Goal: Task Accomplishment & Management: Use online tool/utility

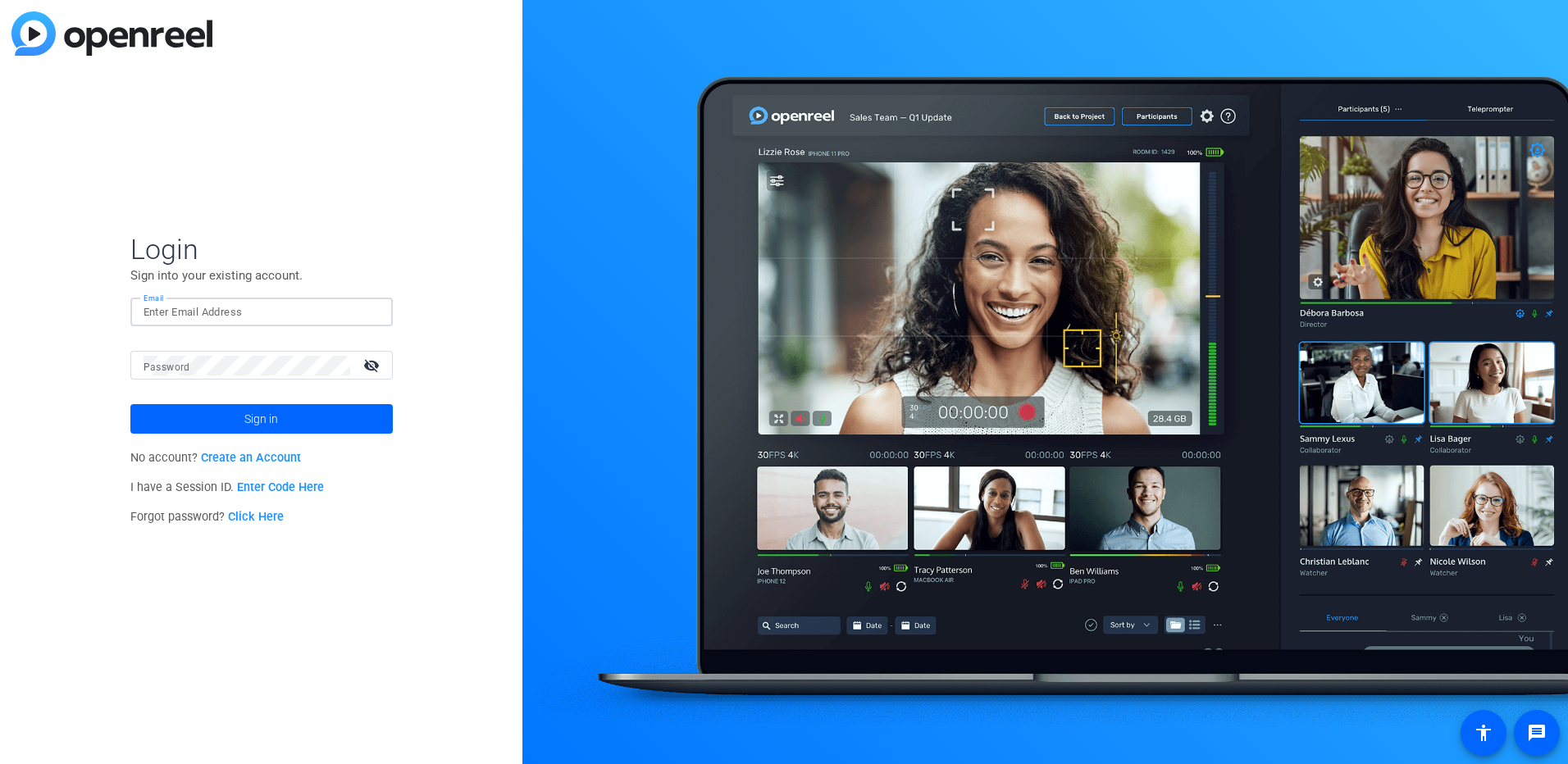
click at [285, 316] on input "Email" at bounding box center [261, 312] width 237 height 20
type input "[EMAIL_ADDRESS][PERSON_NAME][DOMAIN_NAME]"
click at [166, 362] on mat-label "Password" at bounding box center [166, 368] width 47 height 11
click at [130, 404] on button "Sign in" at bounding box center [261, 419] width 263 height 30
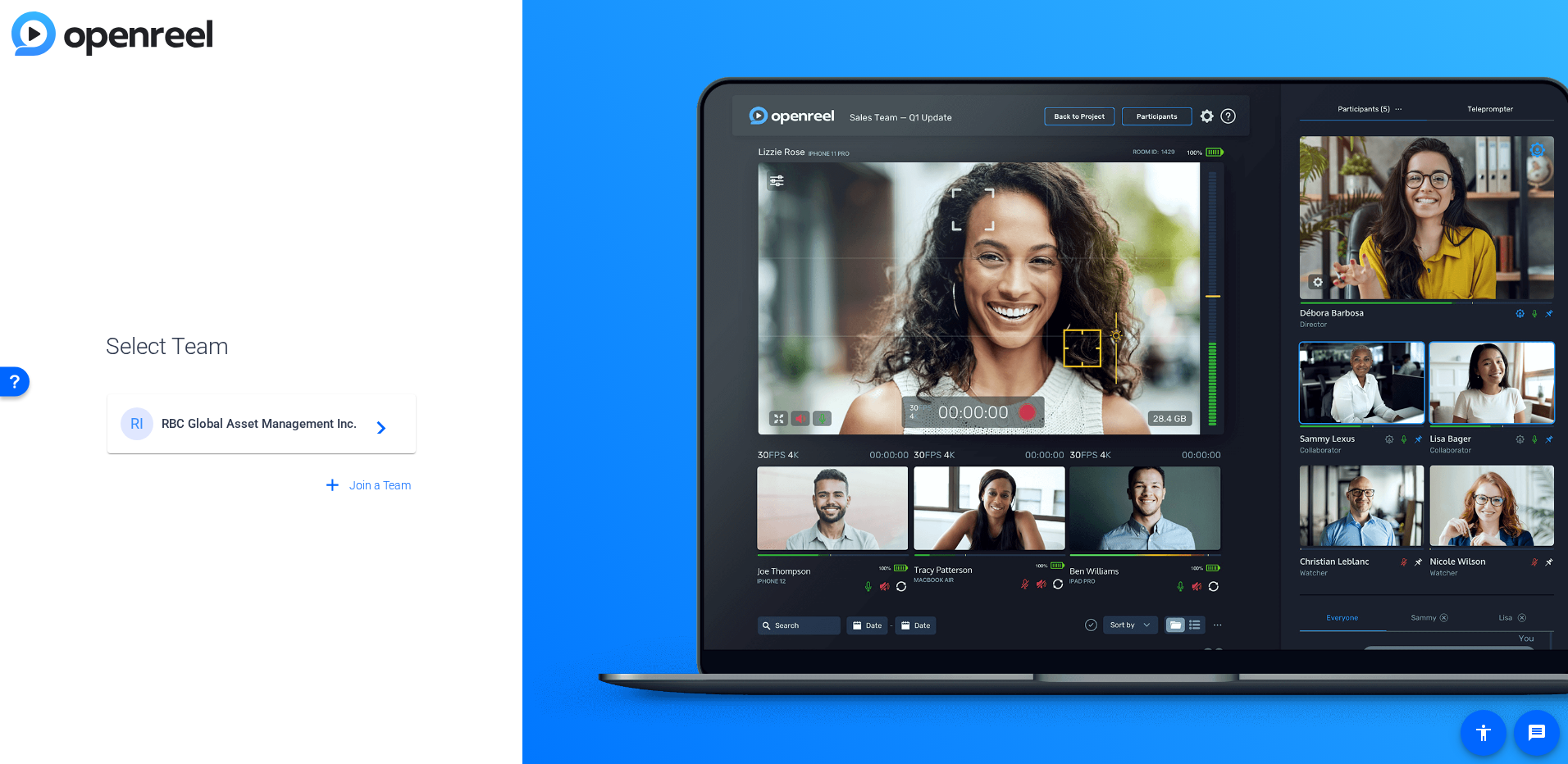
click at [216, 424] on span "RBC Global Asset Management Inc." at bounding box center [264, 424] width 205 height 15
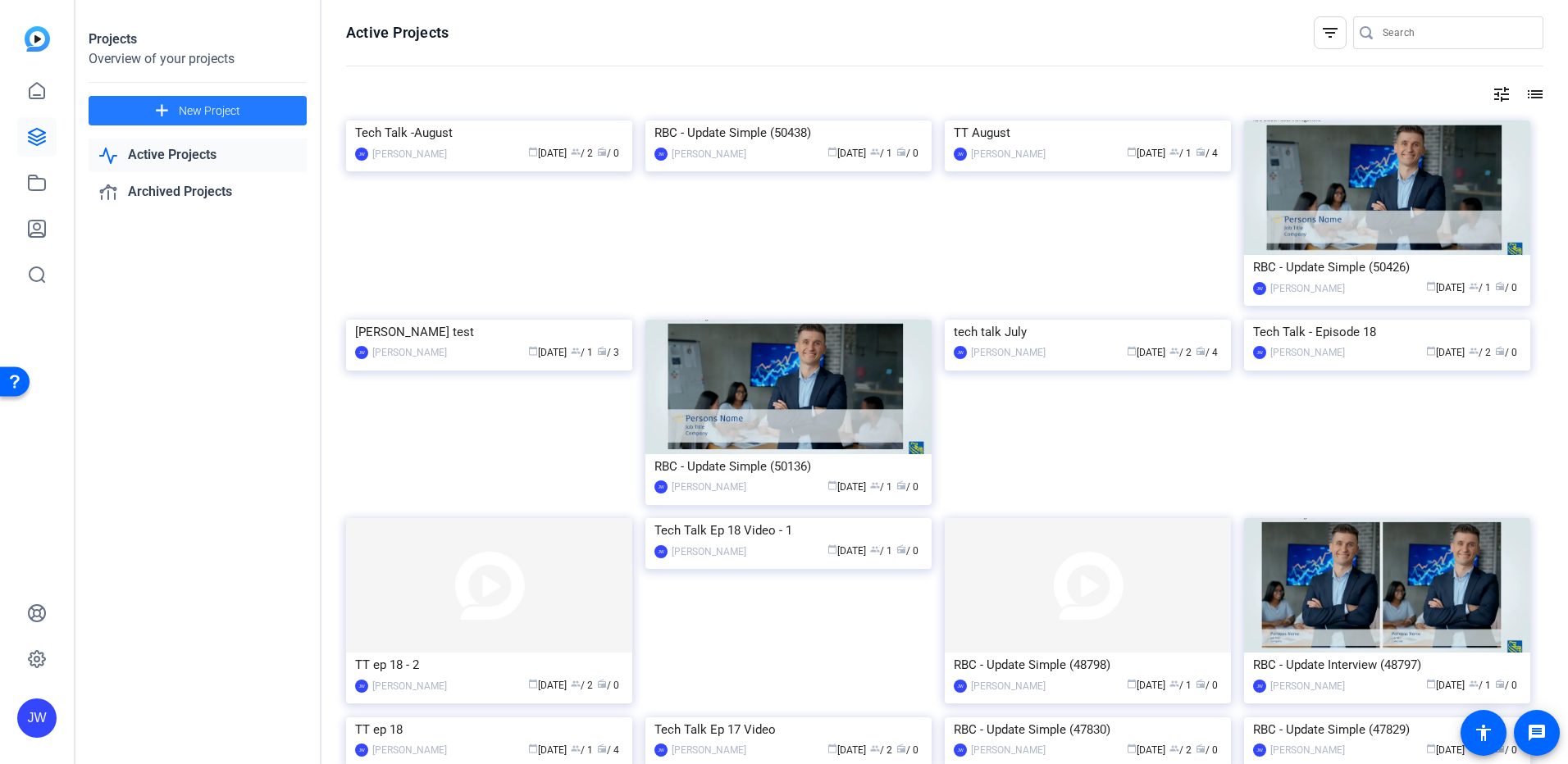
click at [219, 115] on span "New Project" at bounding box center [209, 111] width 62 height 17
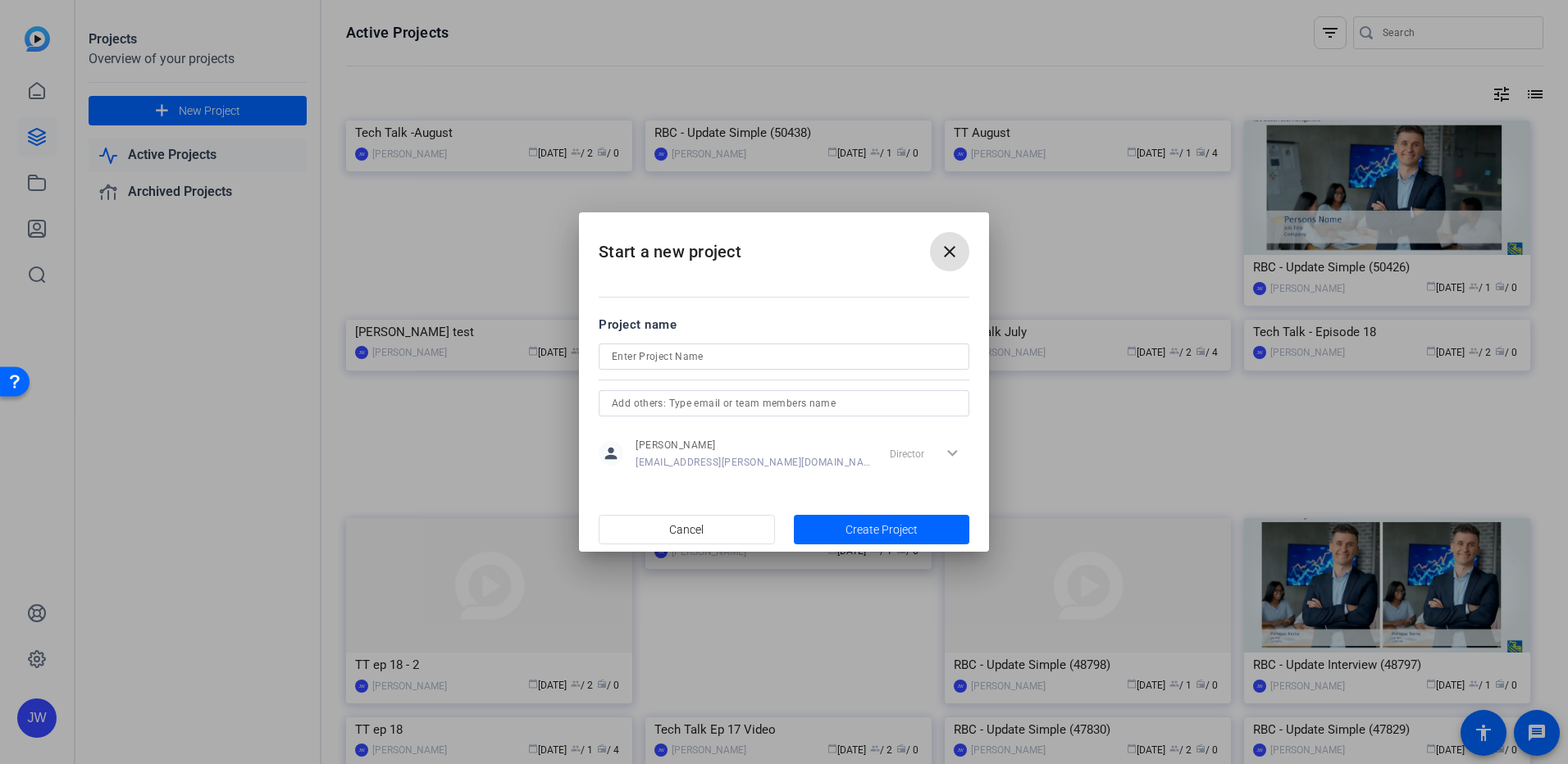
click at [657, 362] on input at bounding box center [784, 356] width 344 height 20
type input "tech talk sept"
click at [846, 532] on span "Create Project" at bounding box center [881, 530] width 72 height 17
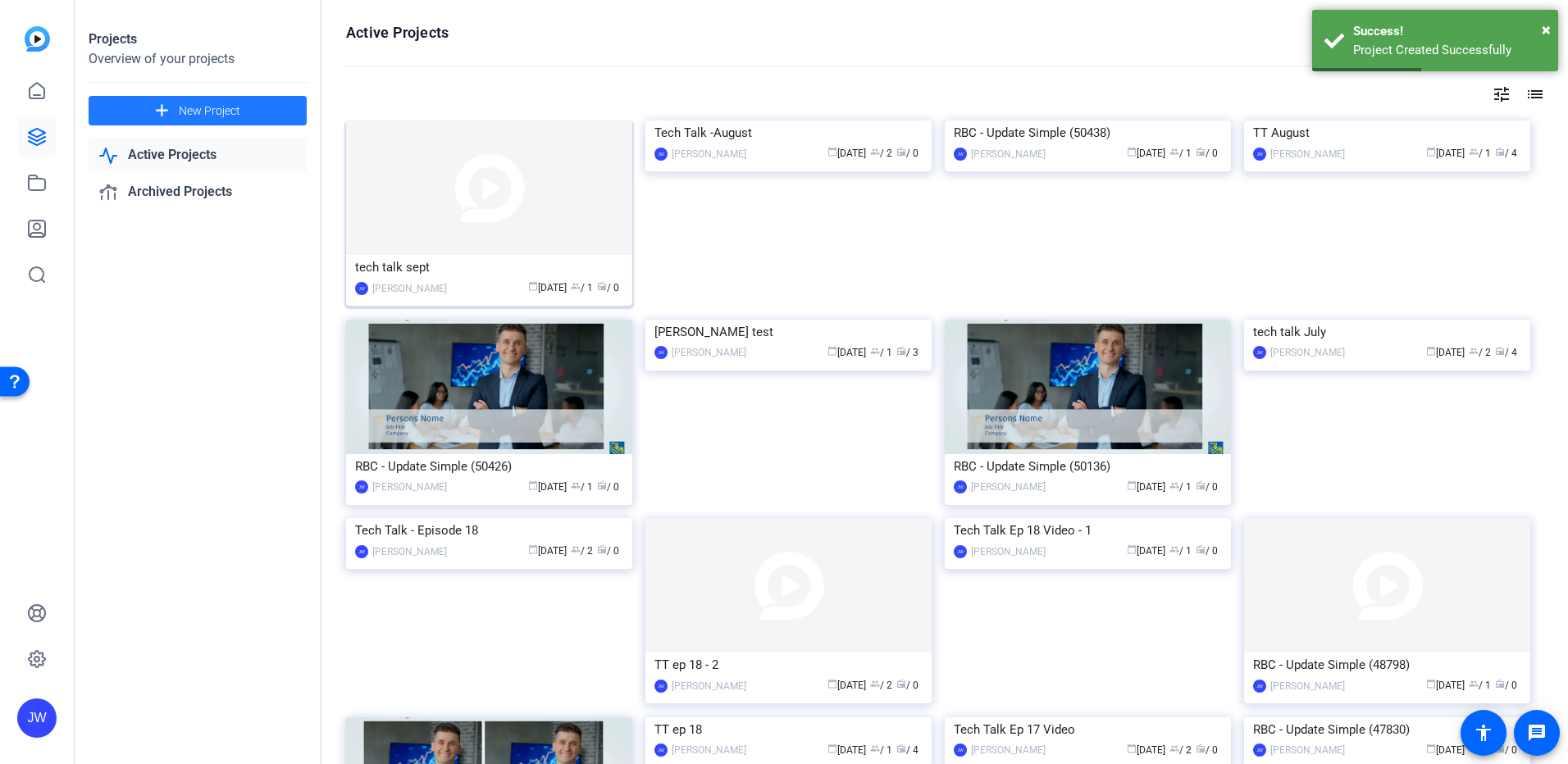
click at [457, 285] on div "calendar_today [DATE] group / 1 radio / 0" at bounding box center [539, 288] width 168 height 17
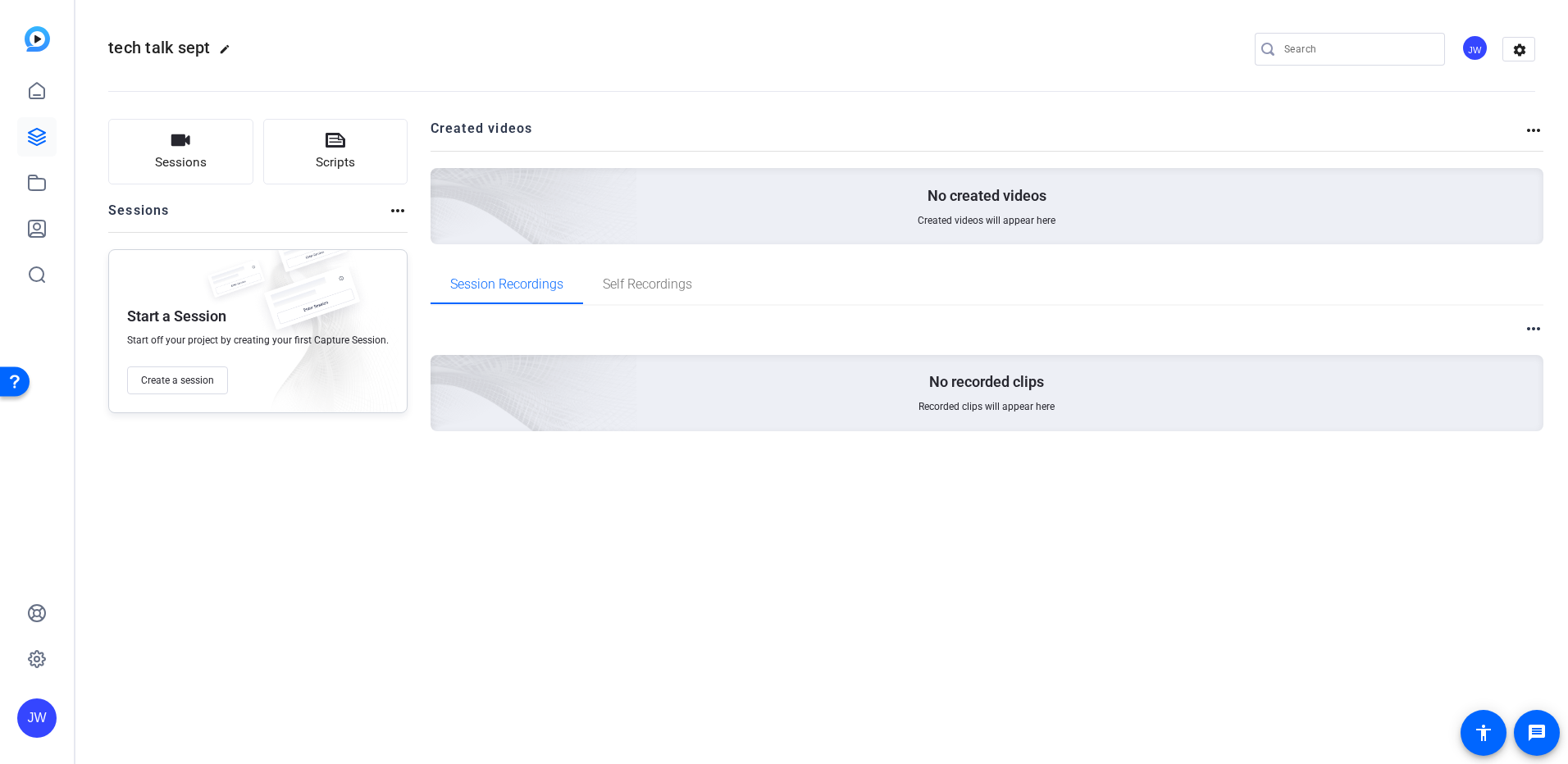
click at [185, 395] on div "Start a Session Start off your project by creating your first Capture Session. …" at bounding box center [258, 331] width 299 height 164
click at [186, 391] on button "Create a session" at bounding box center [178, 381] width 101 height 28
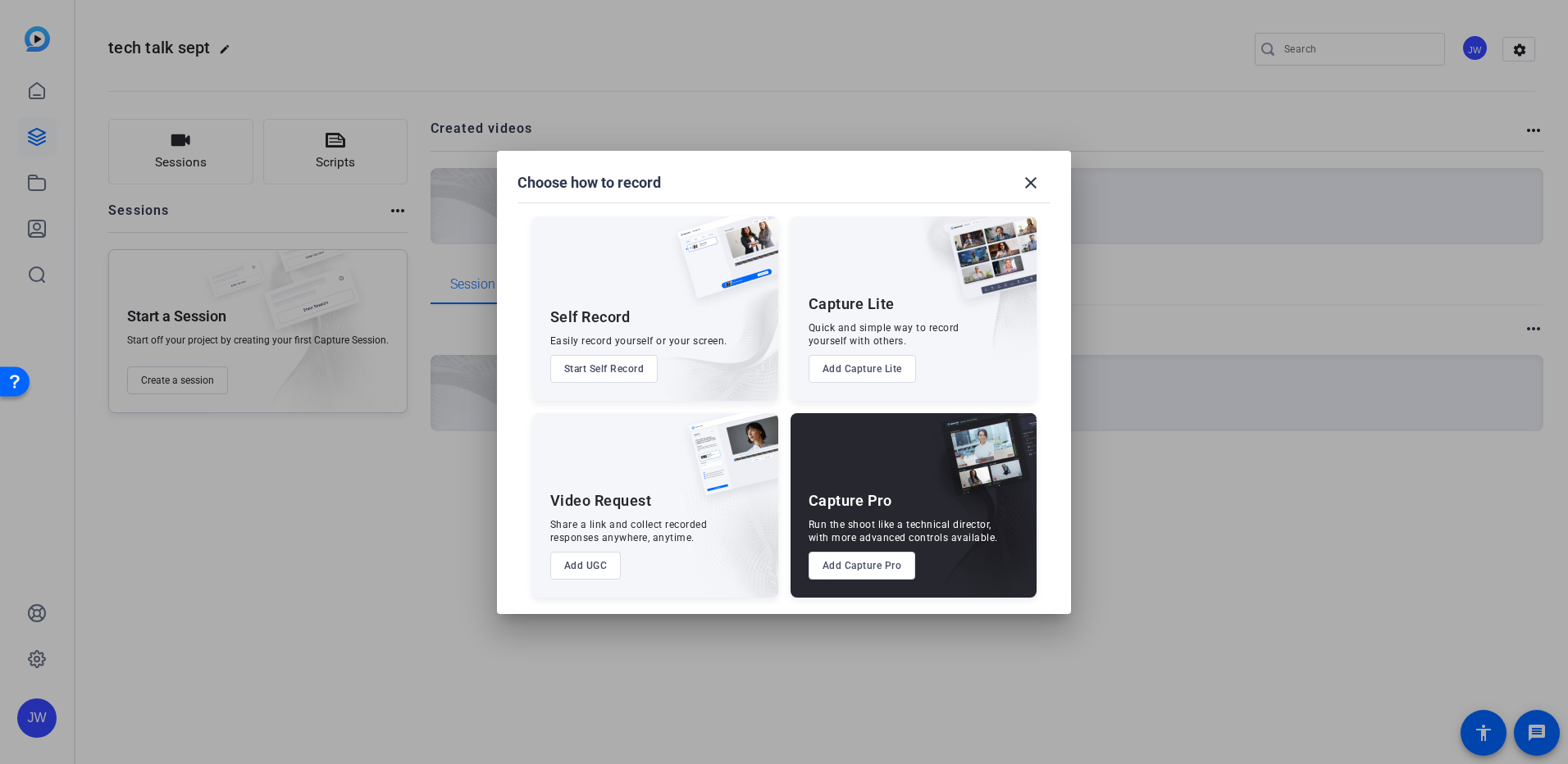
click at [841, 372] on button "Add Capture Lite" at bounding box center [862, 369] width 108 height 28
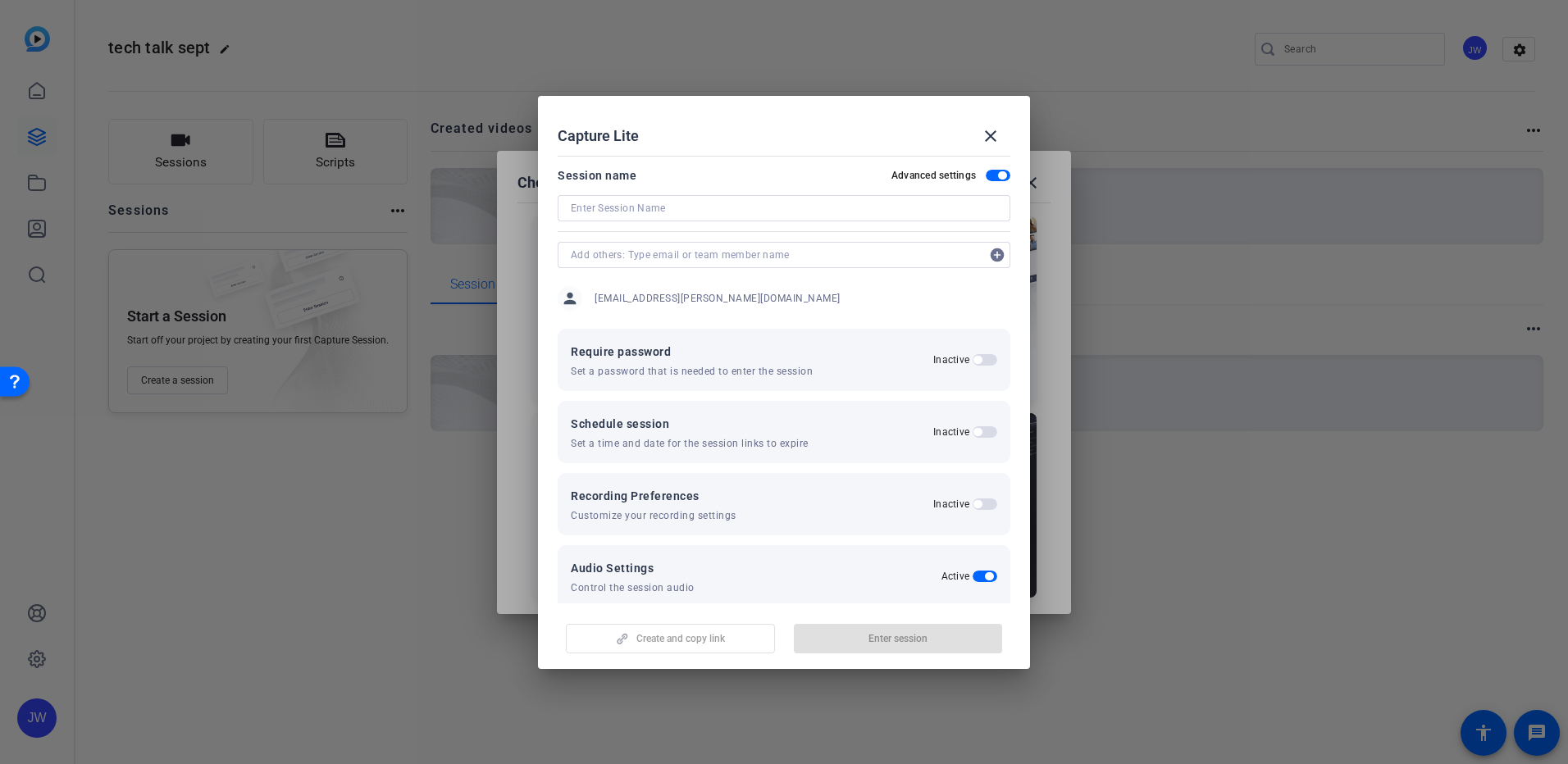
click at [673, 217] on input at bounding box center [784, 208] width 426 height 20
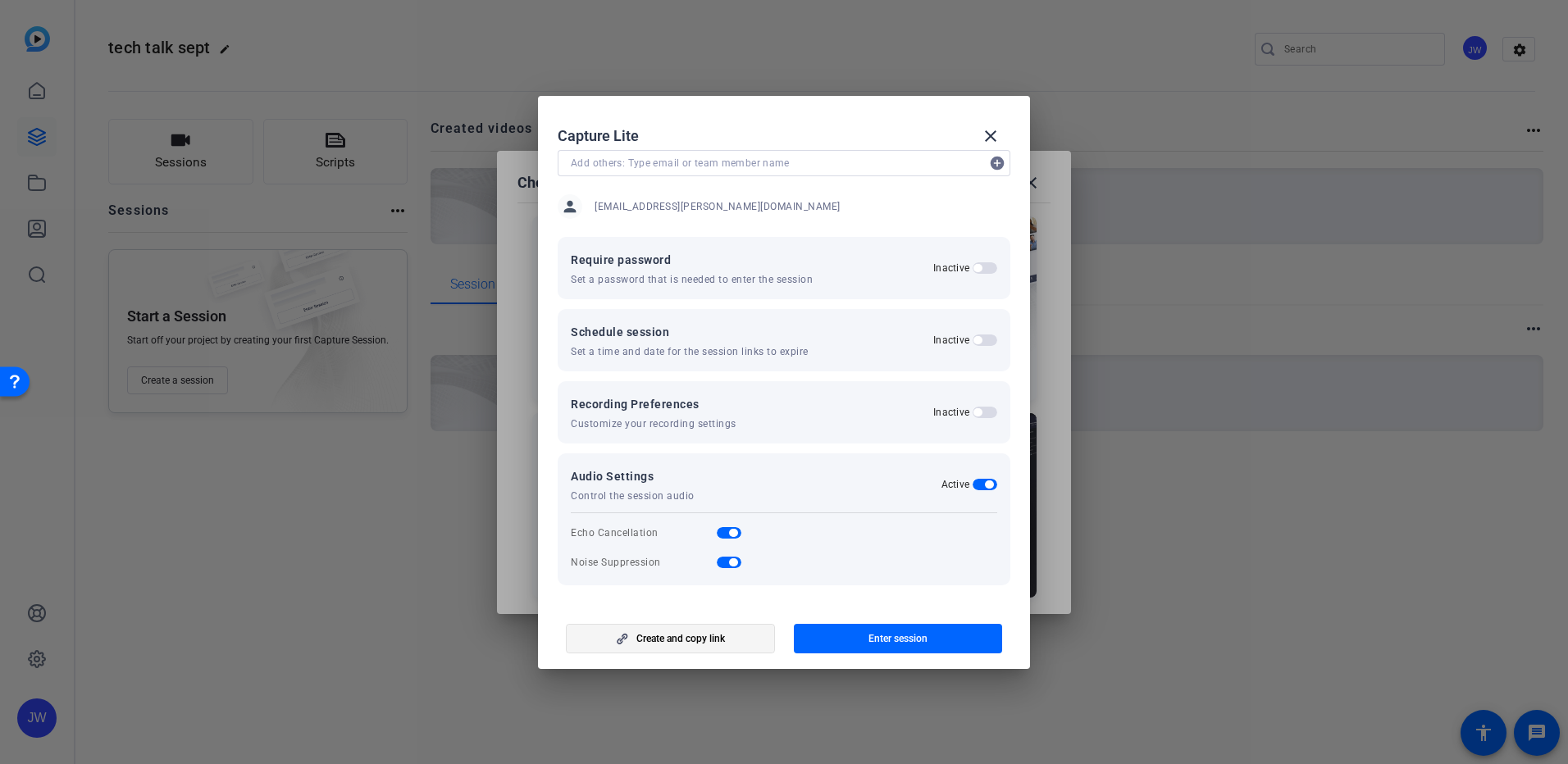
type input "tt ep sept"
click at [683, 642] on span "Create and copy link" at bounding box center [680, 639] width 89 height 13
